Goal: Task Accomplishment & Management: Manage account settings

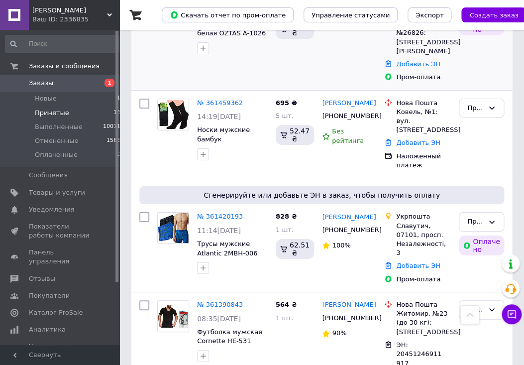
scroll to position [1021, 0]
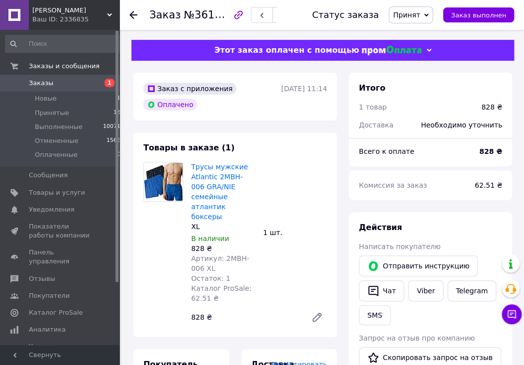
click at [52, 355] on span "Свернуть" at bounding box center [60, 355] width 120 height 20
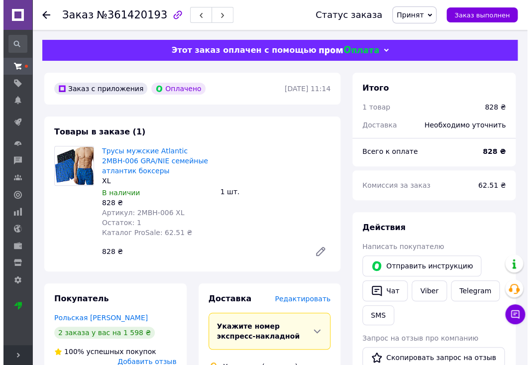
scroll to position [209, 0]
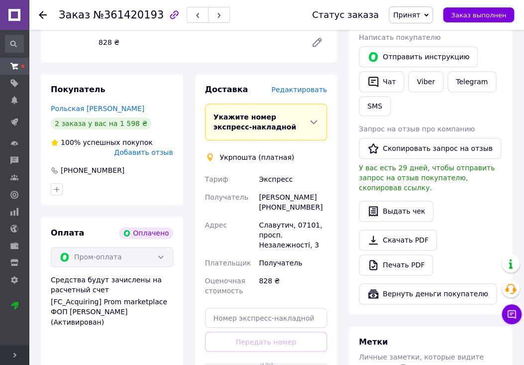
click at [317, 92] on span "Редактировать" at bounding box center [299, 90] width 56 height 8
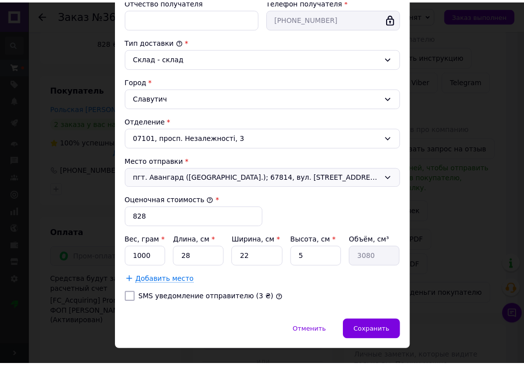
scroll to position [255, 0]
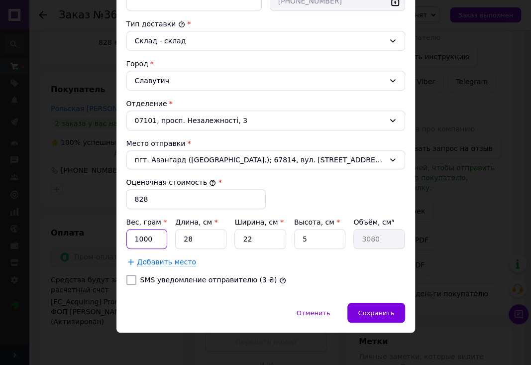
drag, startPoint x: 130, startPoint y: 234, endPoint x: 153, endPoint y: 237, distance: 22.6
click at [153, 237] on input "1000" at bounding box center [146, 239] width 41 height 20
type input "450"
drag, startPoint x: 298, startPoint y: 236, endPoint x: 305, endPoint y: 237, distance: 7.6
click at [305, 237] on input "5" at bounding box center [319, 239] width 51 height 20
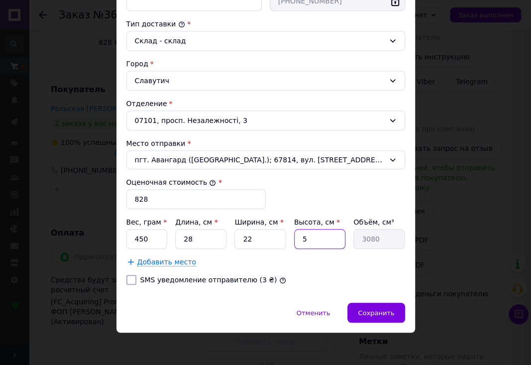
type input "3"
type input "1848"
type input "3"
drag, startPoint x: 131, startPoint y: 280, endPoint x: 198, endPoint y: 292, distance: 68.4
click at [131, 280] on input "SMS уведомление отправителю (3 ₴)" at bounding box center [131, 280] width 10 height 10
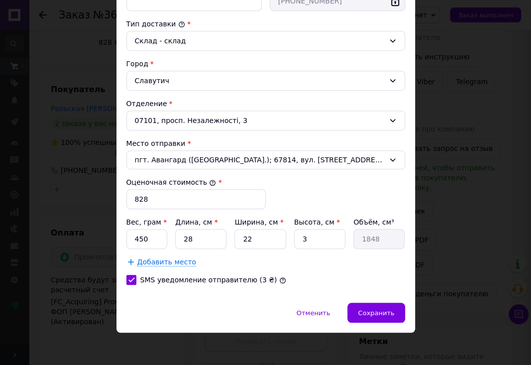
checkbox input "true"
click at [375, 310] on span "Сохранить" at bounding box center [376, 312] width 36 height 7
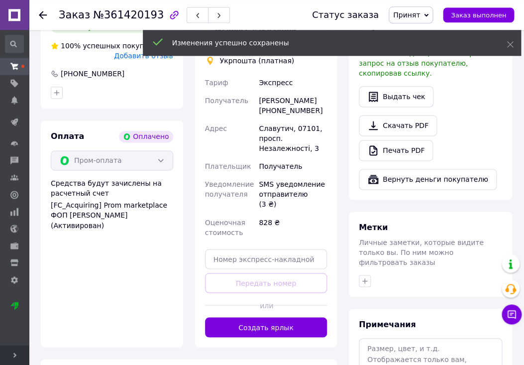
scroll to position [314, 0]
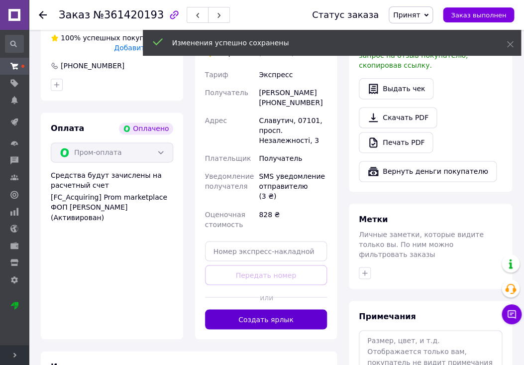
click at [283, 309] on button "Создать ярлык" at bounding box center [266, 319] width 123 height 20
